Goal: Communication & Community: Answer question/provide support

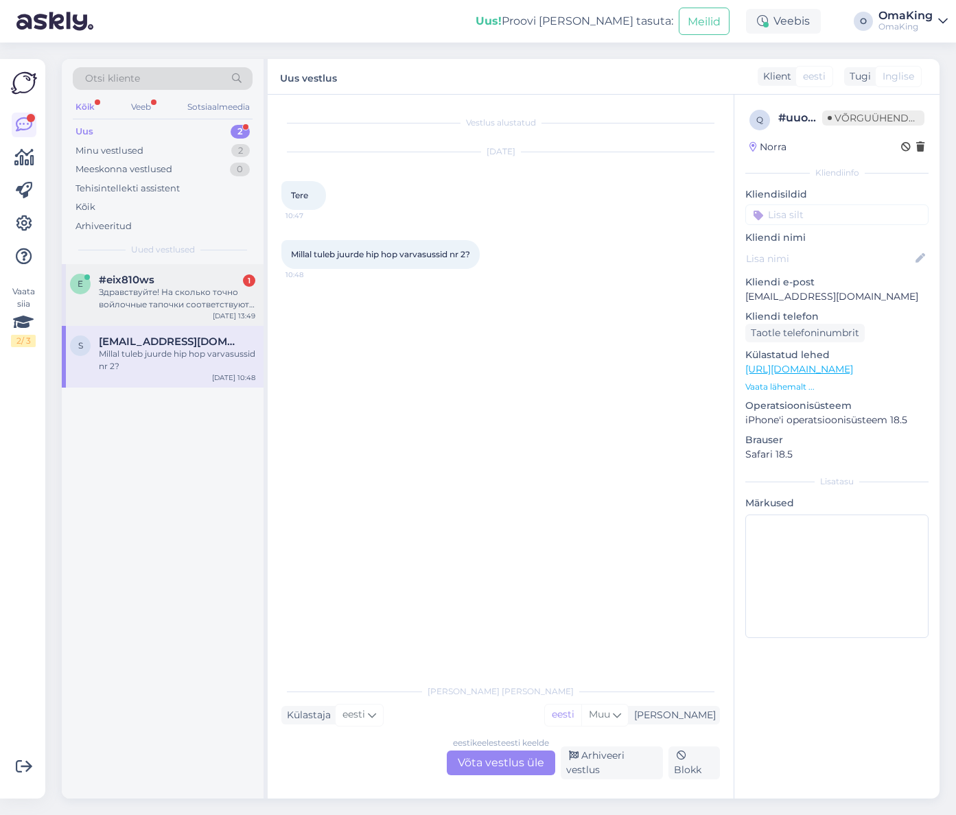
click at [134, 299] on font "Здравствуйте! На сколько точно войлочные тапочки соответствуют размеру ноги?" at bounding box center [177, 304] width 156 height 35
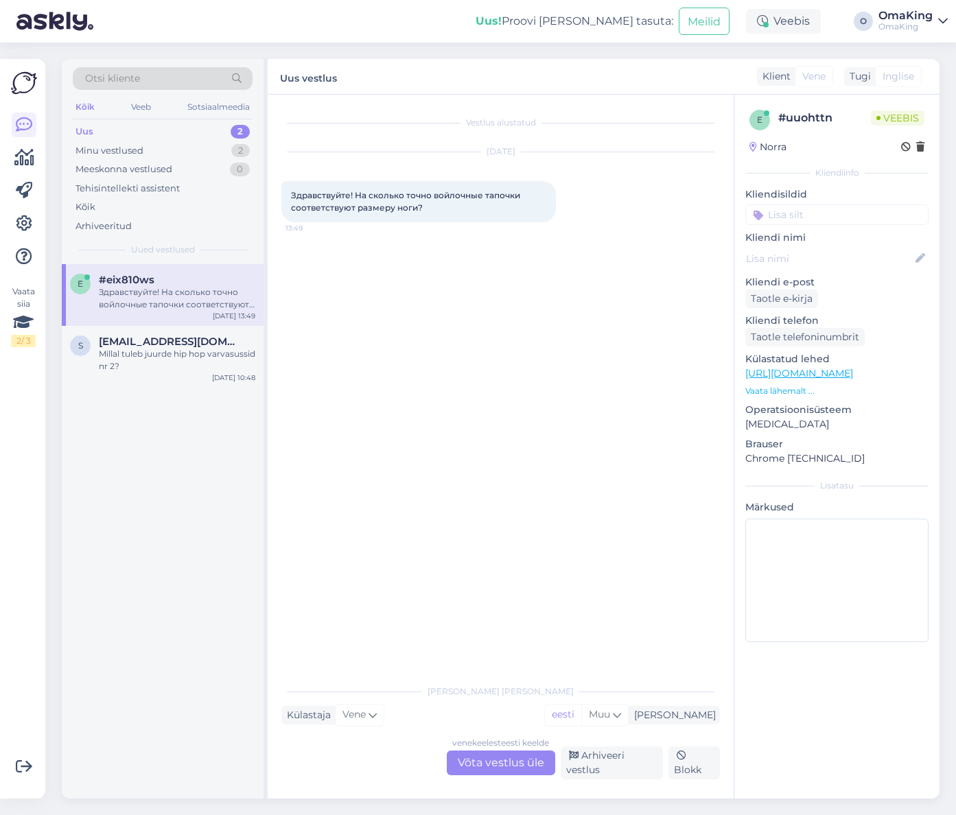
click at [492, 764] on font "Võta vestlus üle" at bounding box center [501, 762] width 86 height 13
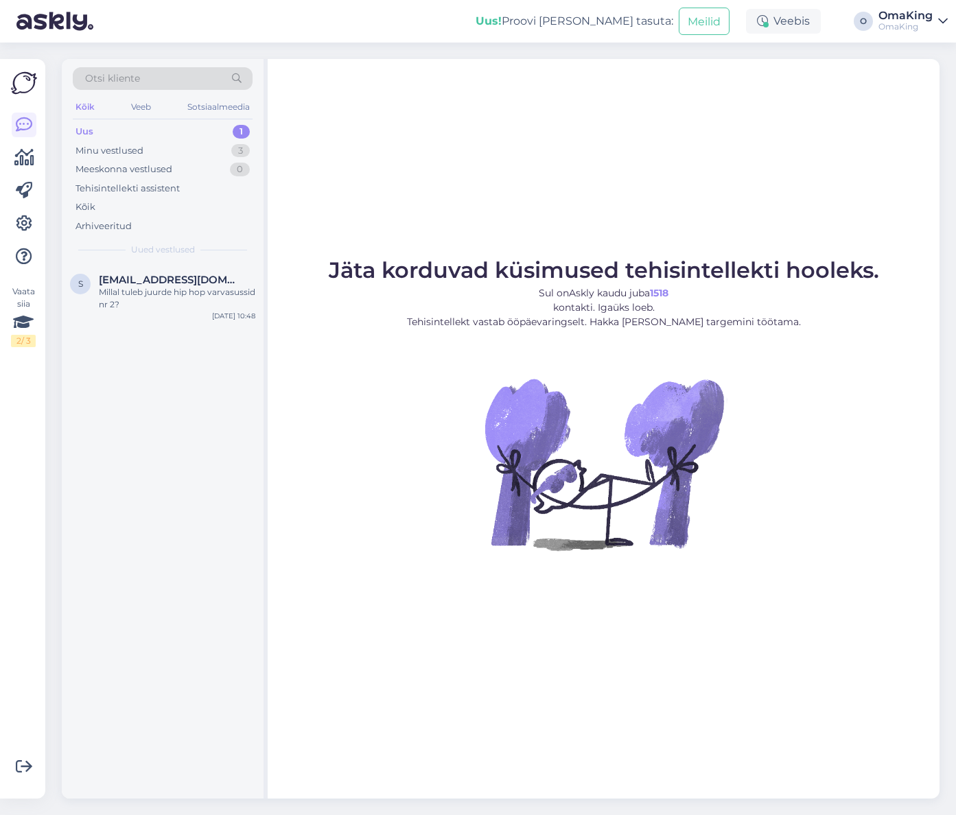
click at [94, 135] on div "Uus 1" at bounding box center [163, 131] width 180 height 19
click at [84, 135] on font "Uus" at bounding box center [85, 131] width 18 height 11
click at [108, 150] on font "Minu vestlused" at bounding box center [110, 150] width 68 height 11
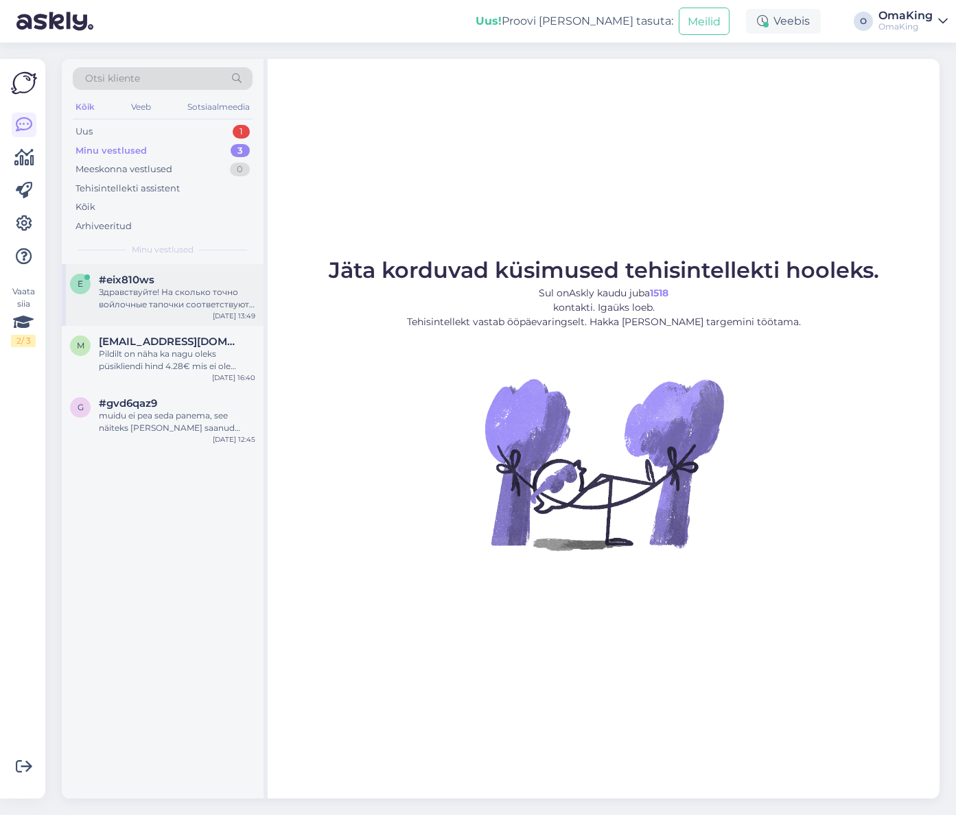
click at [148, 287] on font "Здравствуйте! На сколько точно войлочные тапочки соответствуют размеру ноги?" at bounding box center [177, 304] width 156 height 35
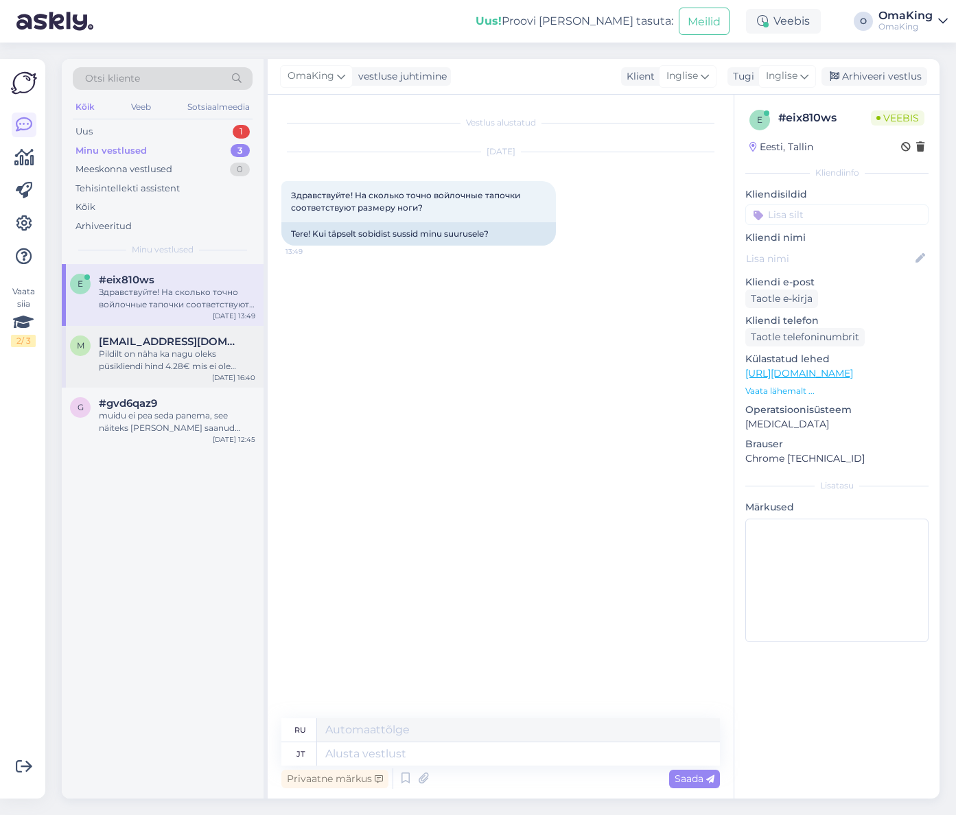
click at [174, 357] on font "Pildilt on näha ka nagu oleks püsikliendi hind 4.28€ mis ei ole võimalik, sest …" at bounding box center [176, 379] width 155 height 60
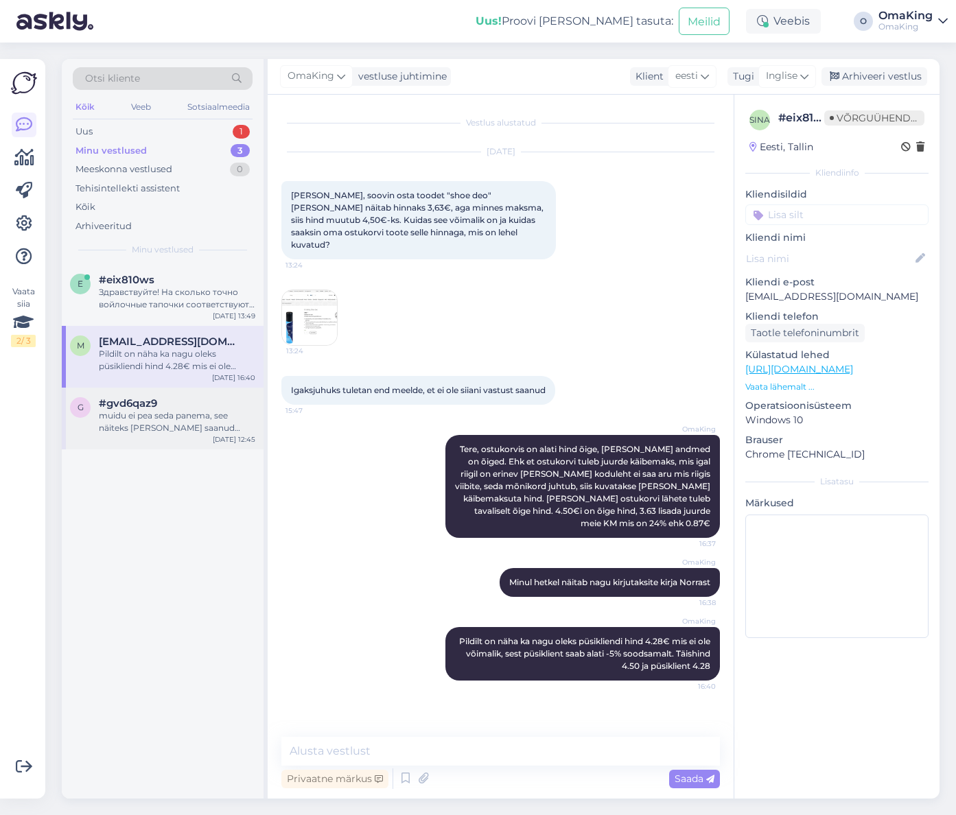
click at [134, 421] on div "muidu ei pea seda panema, see näiteks kui olete saanud kinkekaardi või mõne muu…" at bounding box center [177, 422] width 157 height 25
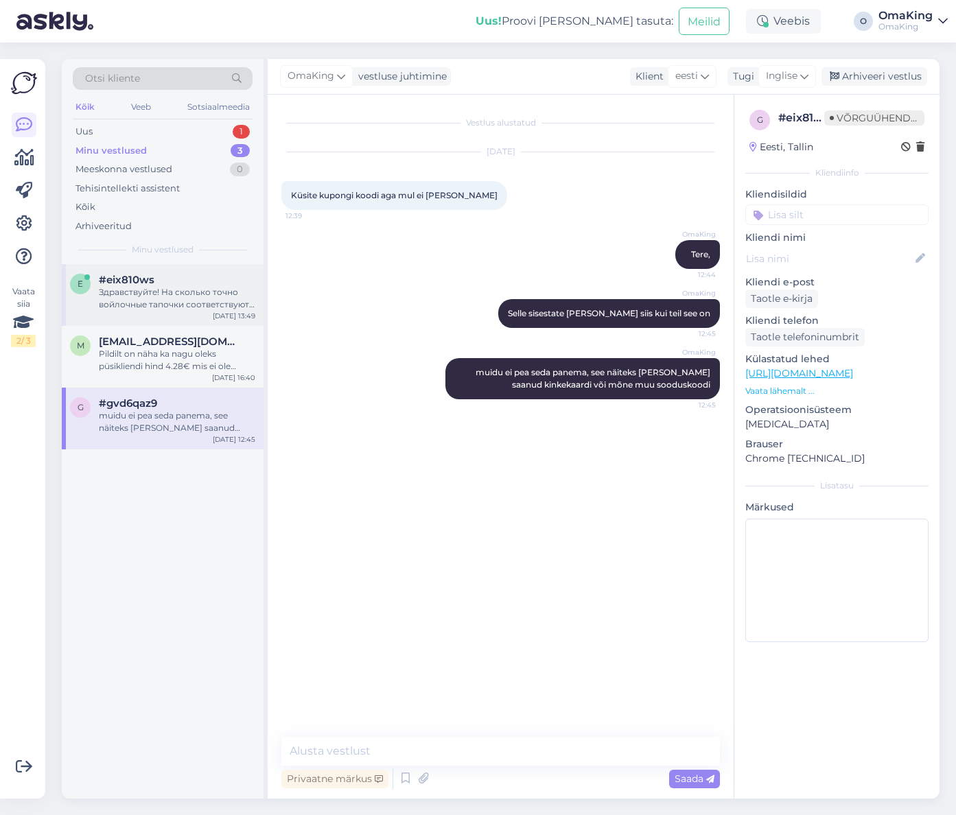
click at [114, 283] on font "#eix810ws" at bounding box center [127, 279] width 56 height 13
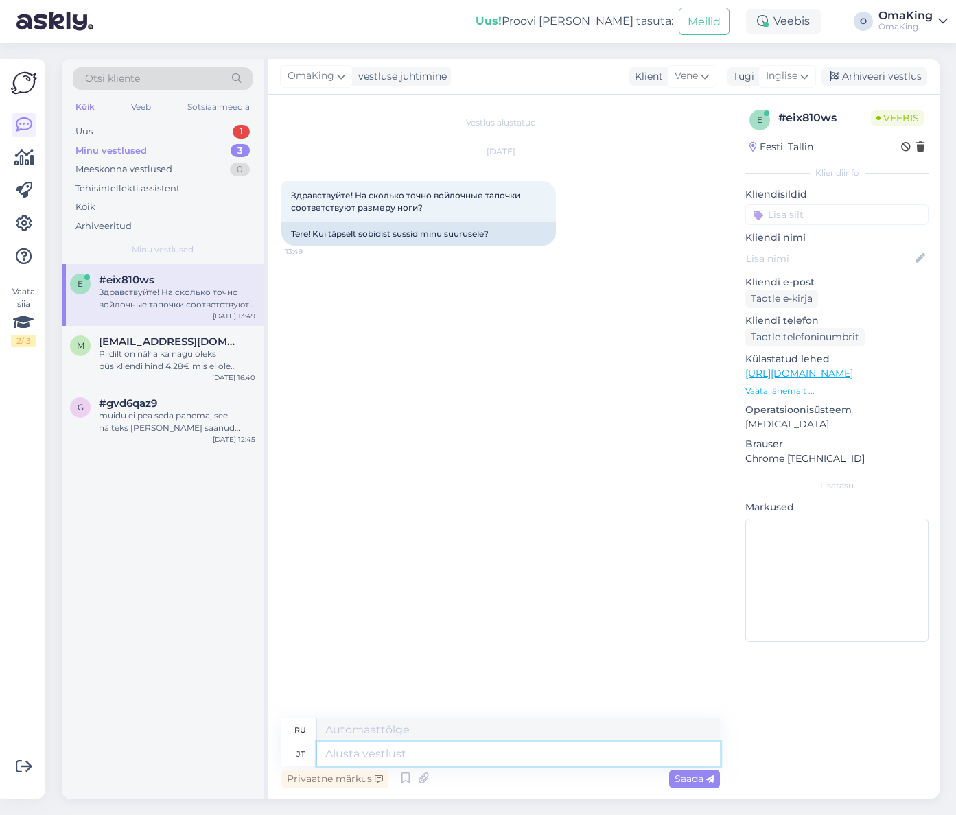
click at [349, 755] on textarea at bounding box center [518, 754] width 403 height 23
type textarea "Tere,"
type textarea "Привет,"
type textarea "Tere, mis"
type textarea "Привет, что?"
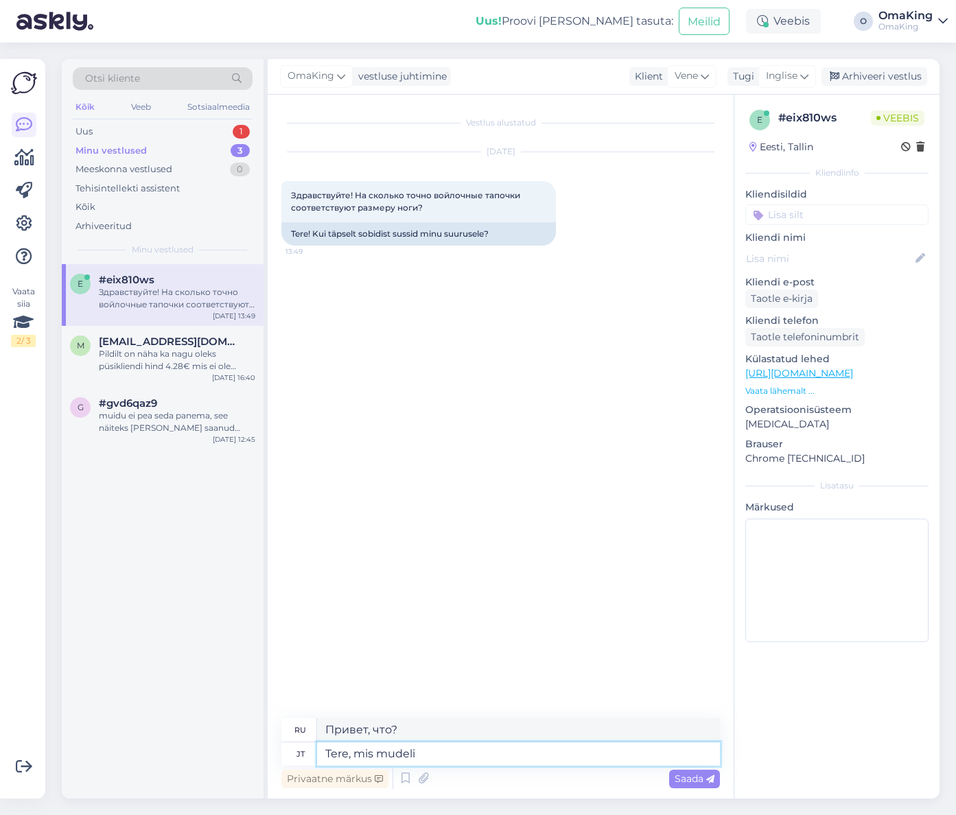
type textarea "Tere, mis mudeli s"
type textarea "Здравствуйте, какая модель?"
type textarea "Tere, mis mudeli sussidest j"
type textarea "Здравствуйте, какая модель тапочек?"
type textarea "Tere, mis mudeli sussidest jutt"
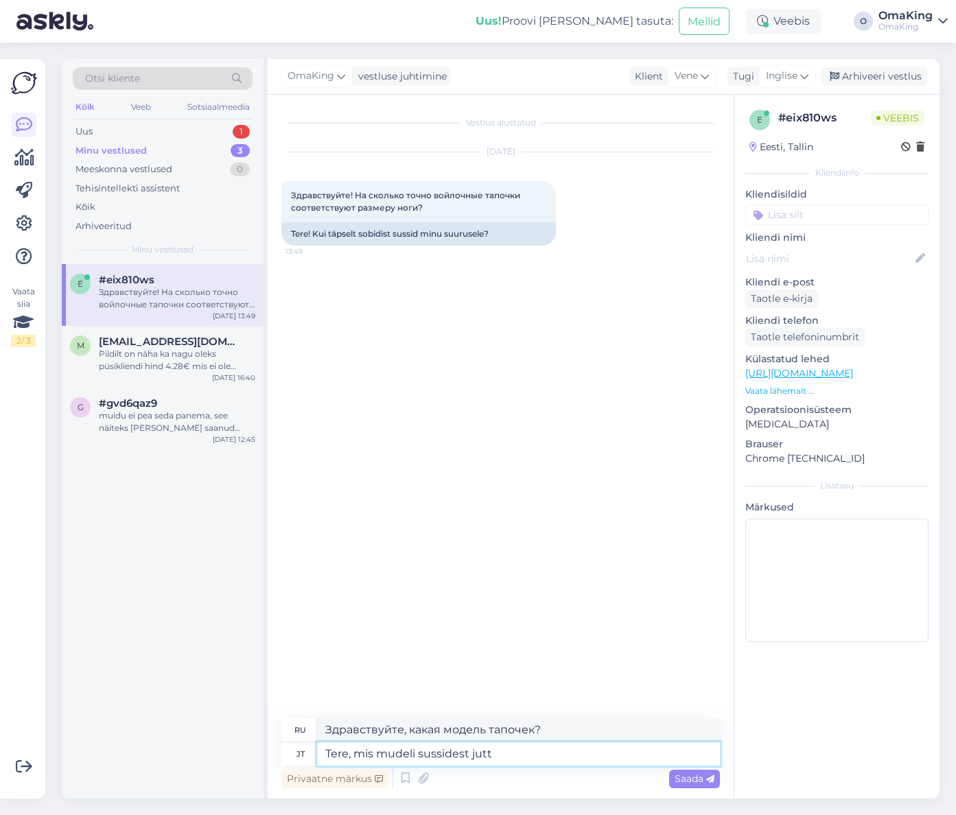
type textarea "Здравствуйте, о какой модели тапочек идет речь?"
type textarea "Tere, mis mudeli sussidest jutt käib?"
